Goal: Navigation & Orientation: Understand site structure

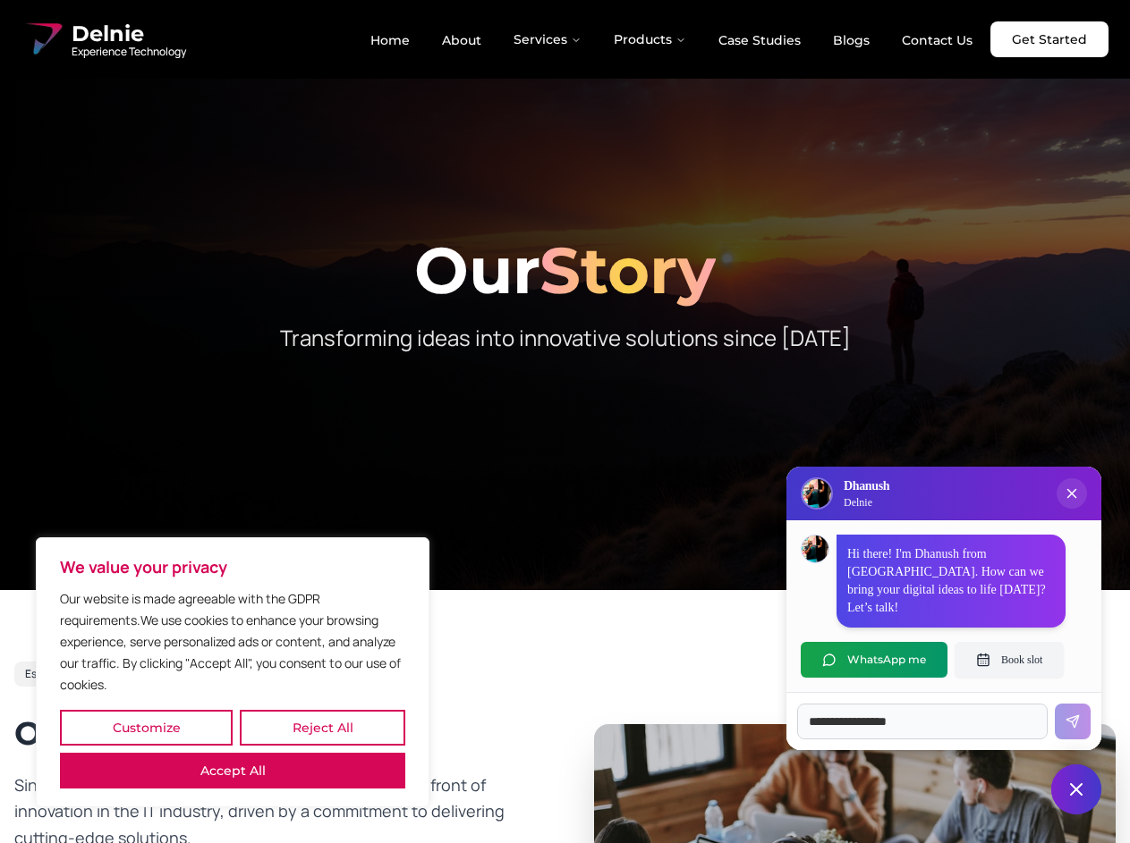
click at [146, 728] on button "Customize" at bounding box center [146, 728] width 173 height 36
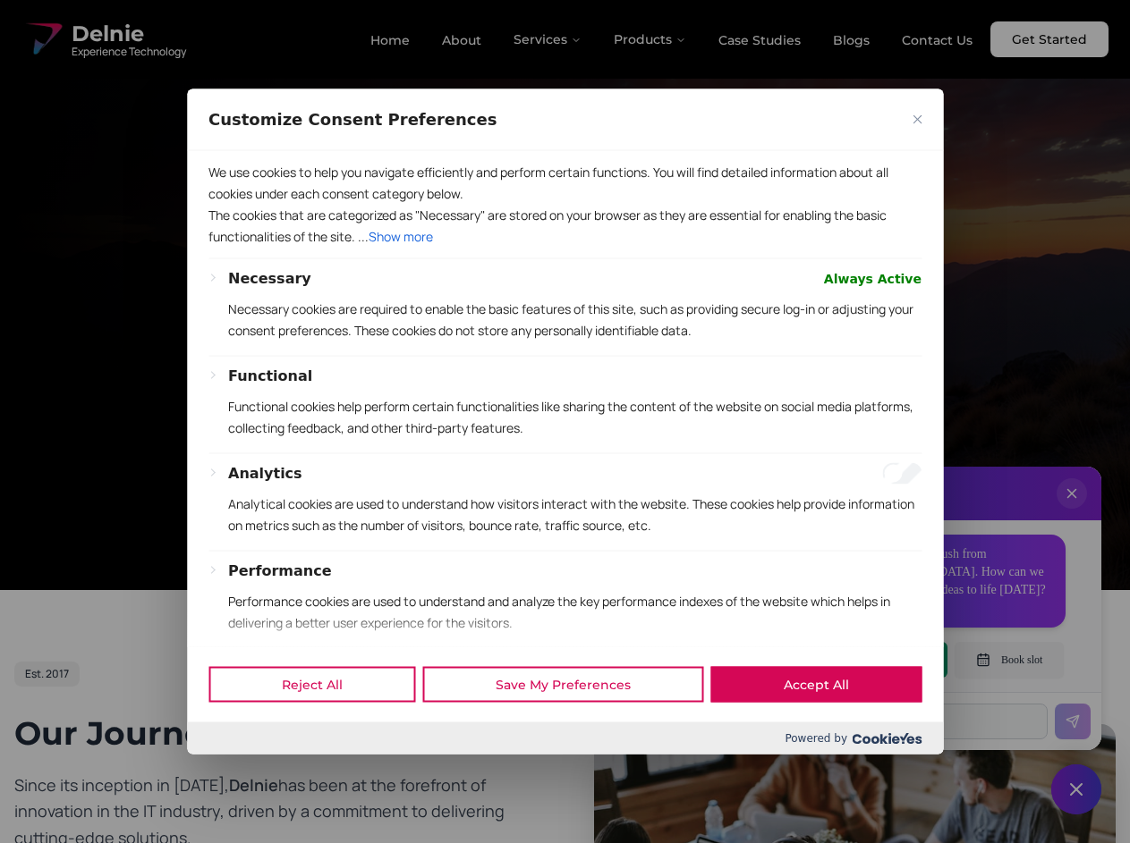
click at [322, 728] on div at bounding box center [565, 421] width 1130 height 843
click at [233, 150] on div "Customize Consent Preferences" at bounding box center [565, 120] width 756 height 62
click at [564, 204] on p "We use cookies to help you navigate efficiently and perform certain functions. …" at bounding box center [564, 182] width 713 height 43
click at [548, 39] on div at bounding box center [565, 421] width 1130 height 843
click at [650, 39] on div at bounding box center [565, 421] width 1130 height 843
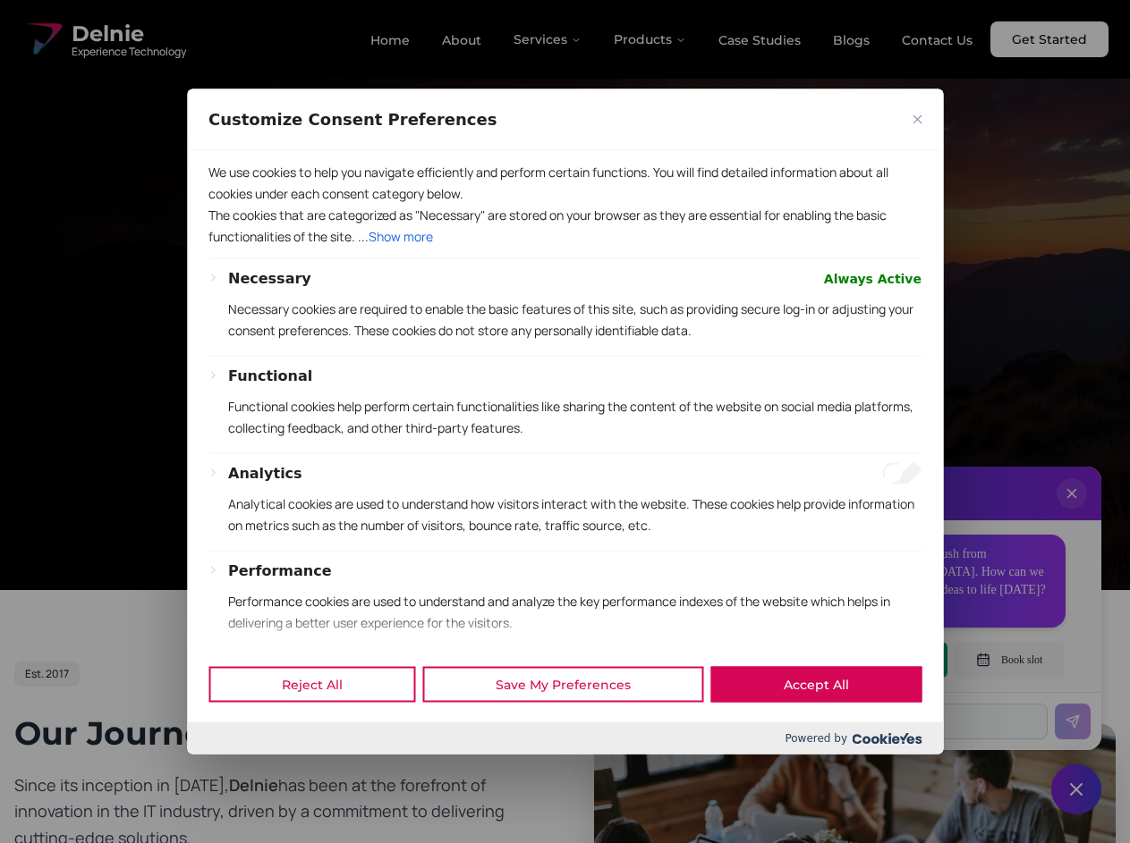
click at [1072, 512] on div at bounding box center [565, 421] width 1130 height 843
click at [874, 660] on div "Reject All Save My Preferences Accept All" at bounding box center [565, 685] width 756 height 76
click at [1009, 660] on div at bounding box center [565, 421] width 1130 height 843
click at [1076, 790] on div at bounding box center [565, 421] width 1130 height 843
